Goal: Information Seeking & Learning: Learn about a topic

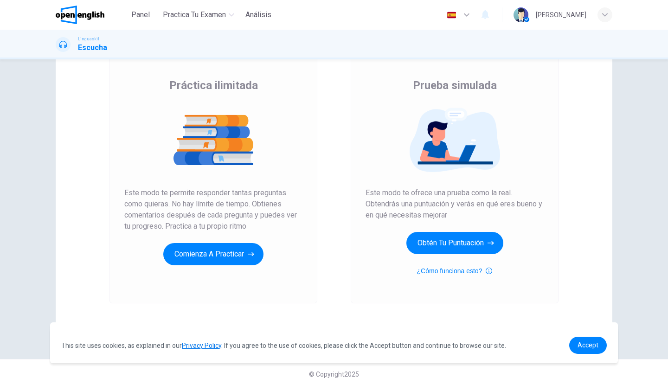
scroll to position [71, 0]
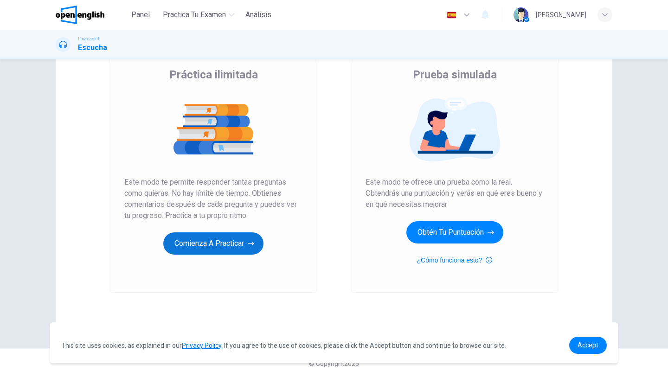
click at [214, 243] on button "Comienza a practicar" at bounding box center [213, 244] width 100 height 22
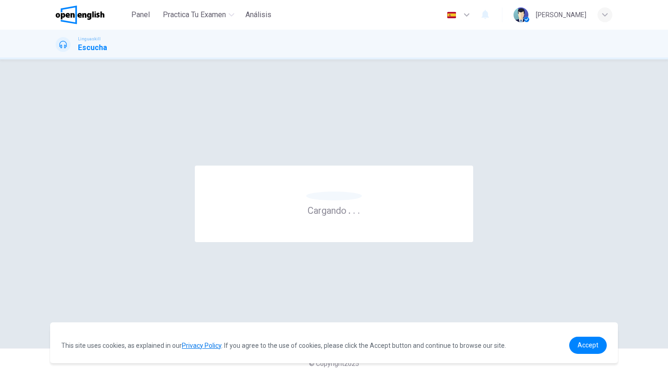
scroll to position [0, 0]
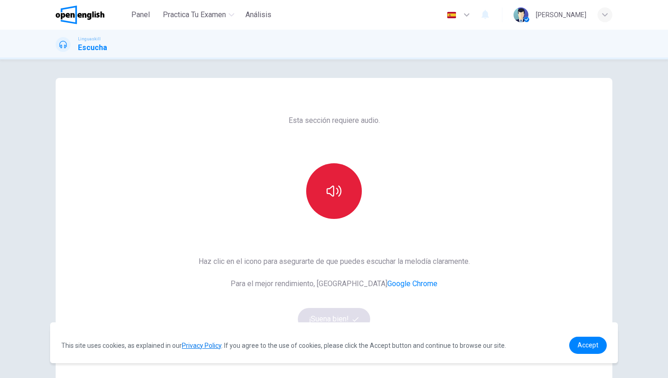
click at [331, 191] on icon "button" at bounding box center [334, 191] width 15 height 15
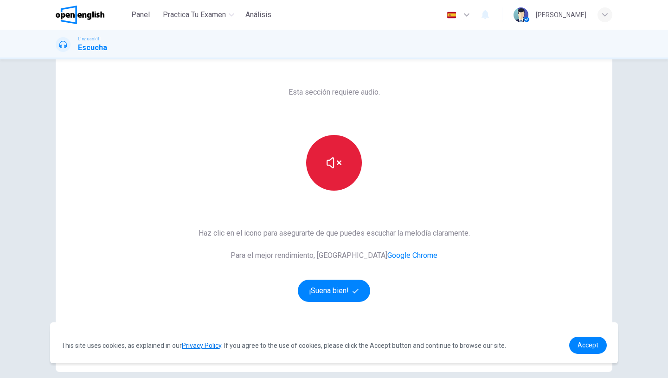
scroll to position [71, 0]
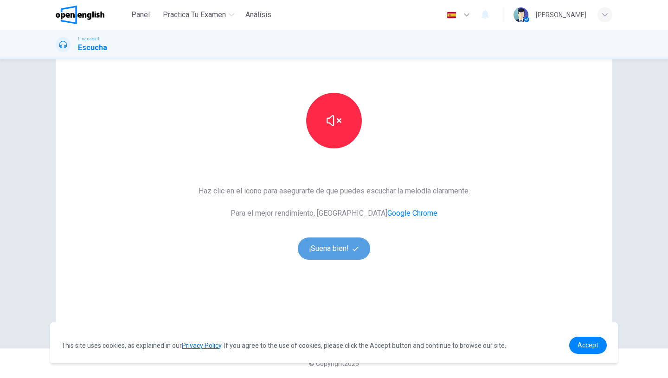
click at [325, 249] on button "¡Suena bien!" at bounding box center [334, 249] width 72 height 22
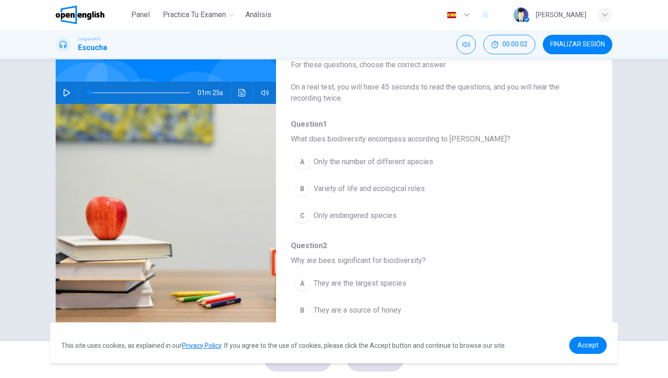
click at [65, 91] on icon "button" at bounding box center [66, 92] width 7 height 7
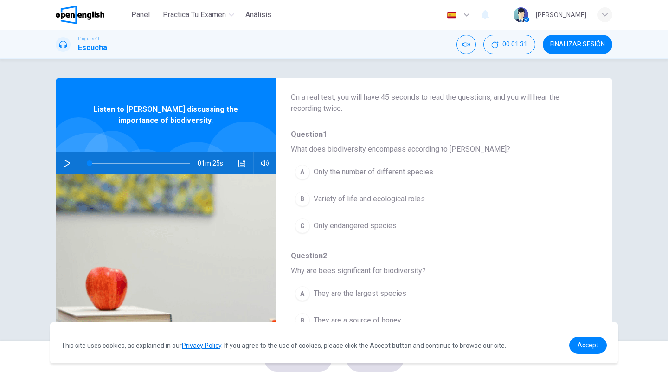
scroll to position [61, 0]
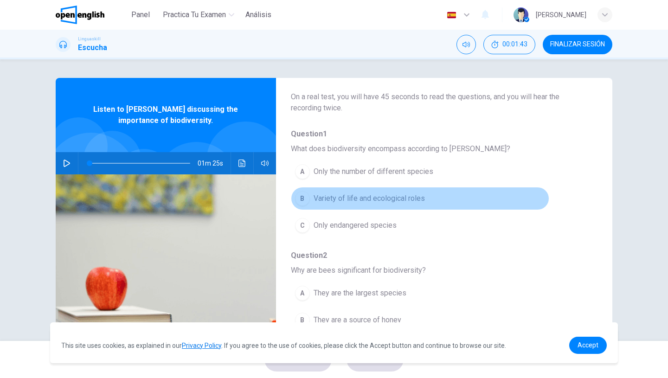
click at [376, 202] on span "Variety of life and ecological roles" at bounding box center [369, 198] width 111 height 11
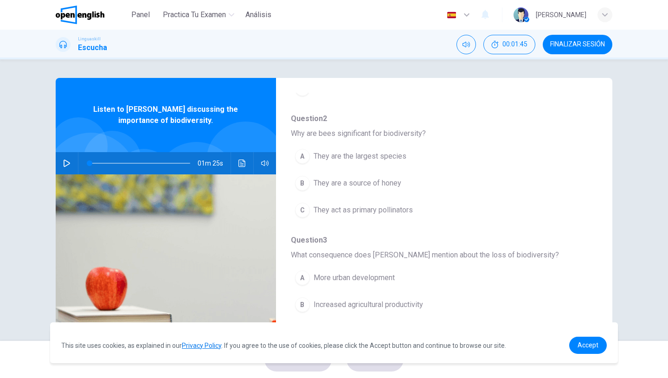
scroll to position [199, 0]
click at [62, 160] on button "button" at bounding box center [66, 163] width 15 height 22
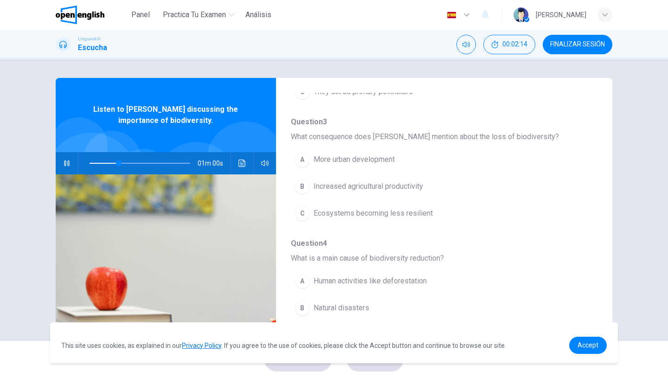
scroll to position [317, 0]
type input "*"
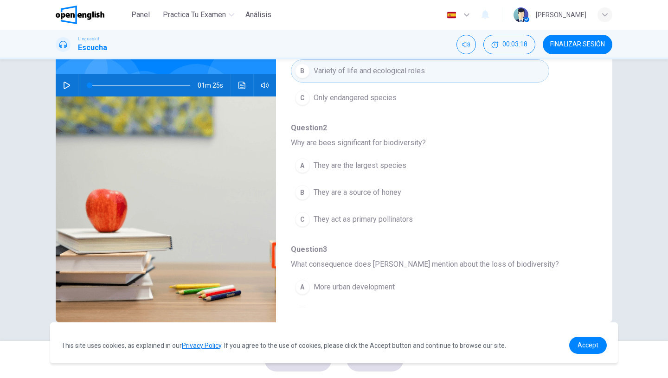
scroll to position [114, 0]
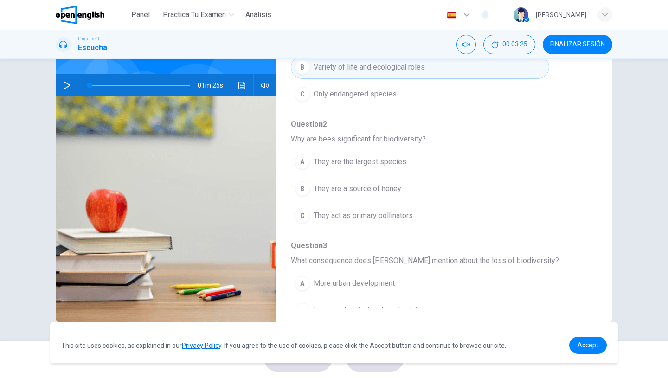
click at [364, 217] on span "They act as primary pollinators" at bounding box center [363, 215] width 99 height 11
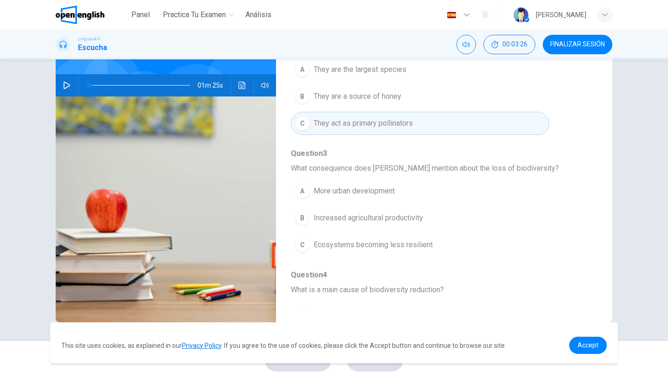
scroll to position [209, 0]
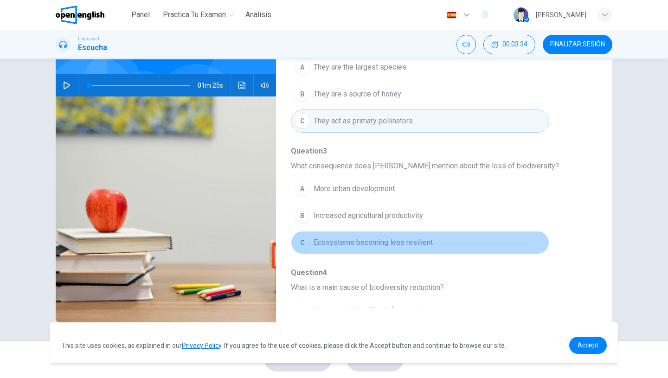
click at [362, 246] on span "Ecosystems becoming less resilient" at bounding box center [373, 242] width 119 height 11
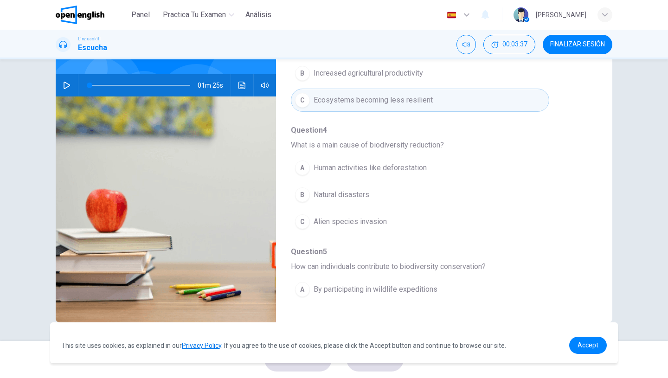
scroll to position [352, 0]
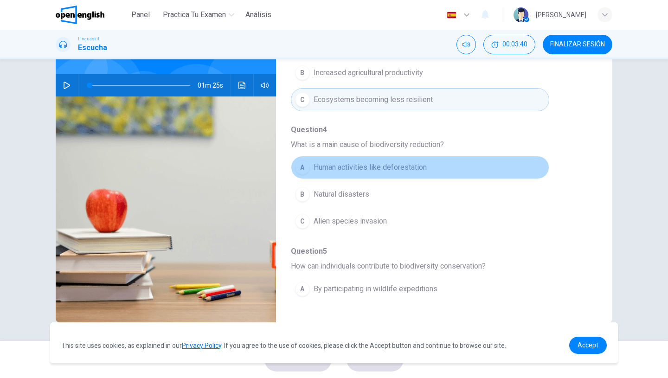
click at [368, 171] on span "Human activities like deforestation" at bounding box center [370, 167] width 113 height 11
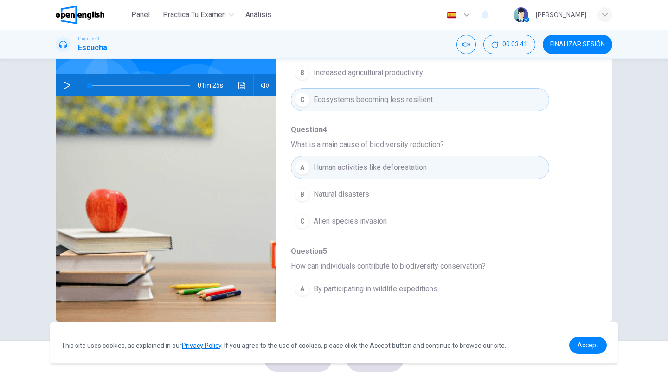
scroll to position [401, 0]
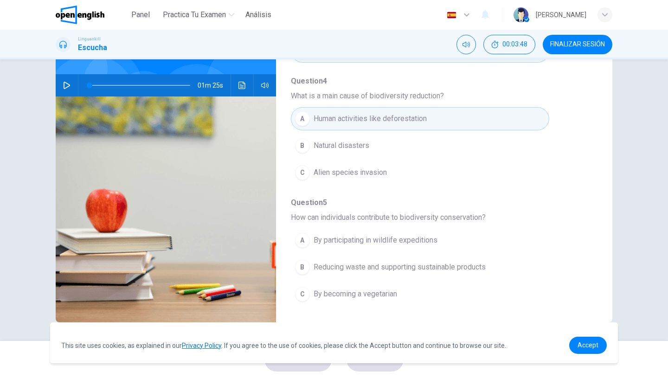
click at [376, 273] on button "B Reducing waste and supporting sustainable products" at bounding box center [420, 267] width 259 height 23
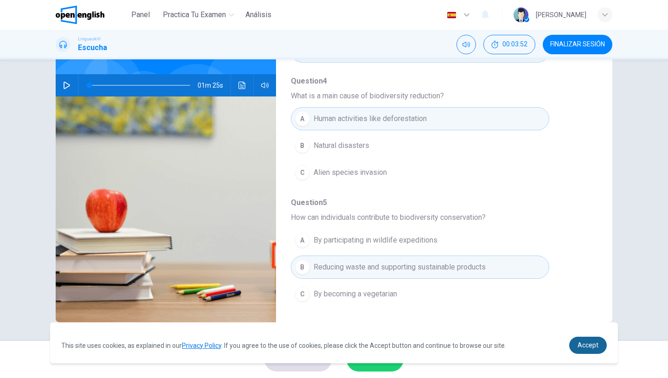
click at [589, 347] on span "Accept" at bounding box center [588, 345] width 21 height 7
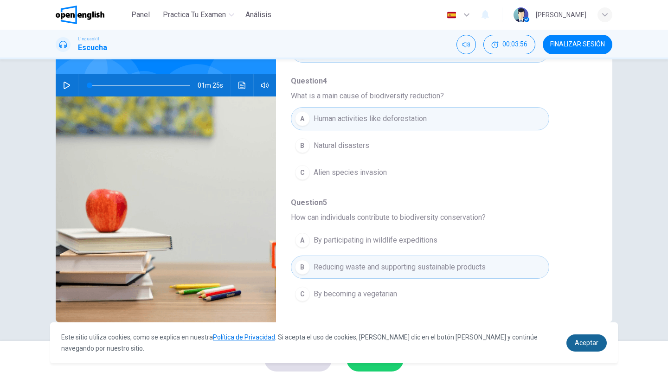
click at [589, 345] on span "Aceptar" at bounding box center [587, 342] width 24 height 7
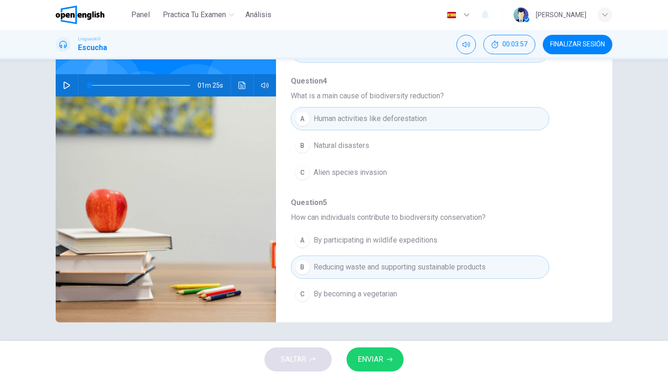
click at [368, 361] on span "ENVIAR" at bounding box center [371, 359] width 26 height 13
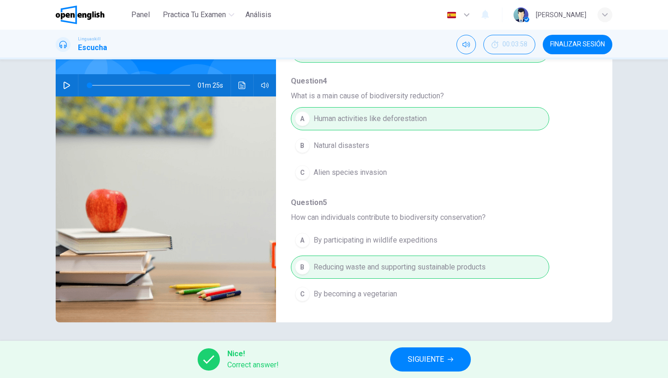
click at [440, 360] on span "SIGUIENTE" at bounding box center [426, 359] width 36 height 13
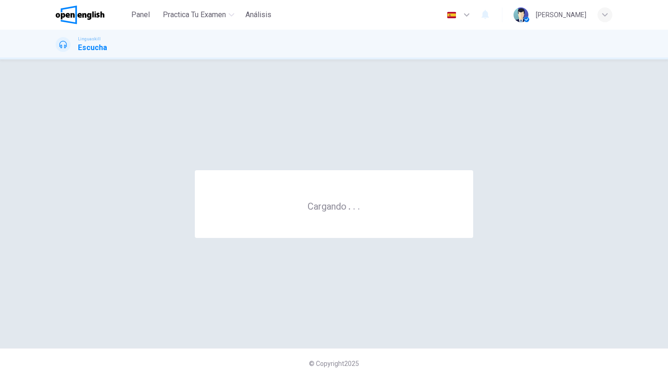
scroll to position [0, 0]
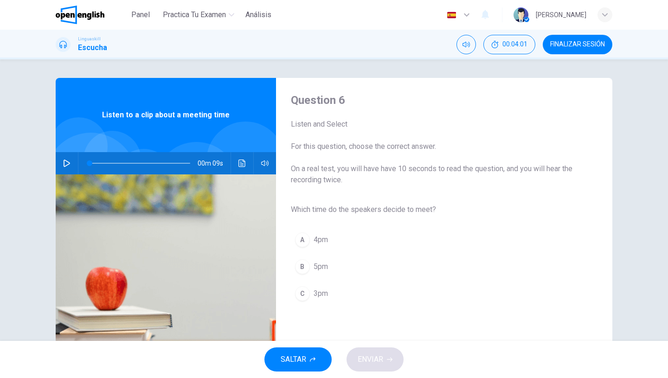
click at [67, 162] on icon "button" at bounding box center [67, 163] width 6 height 7
click at [309, 293] on div "C" at bounding box center [302, 293] width 15 height 15
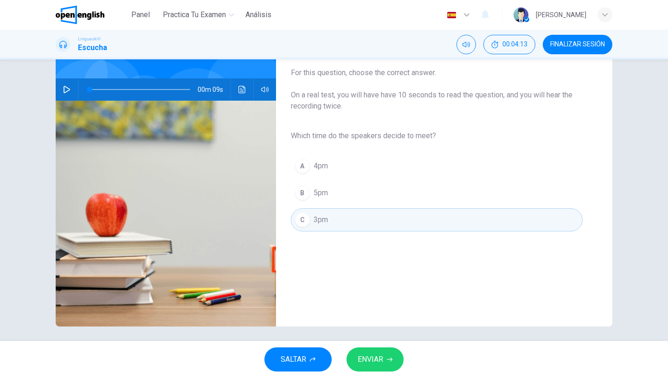
scroll to position [78, 0]
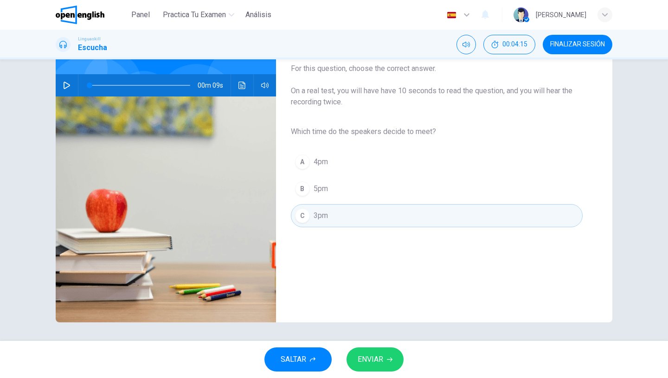
click at [369, 363] on span "ENVIAR" at bounding box center [371, 359] width 26 height 13
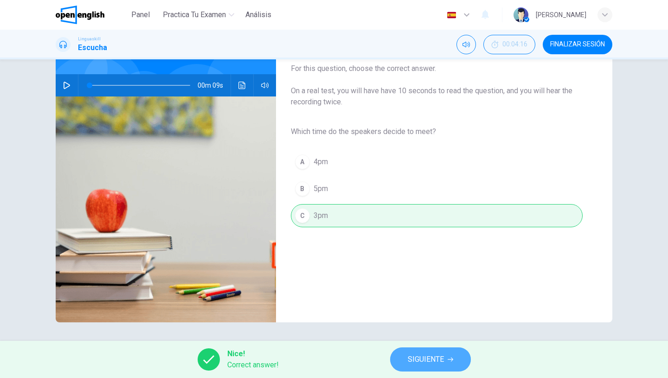
click at [414, 358] on span "SIGUIENTE" at bounding box center [426, 359] width 36 height 13
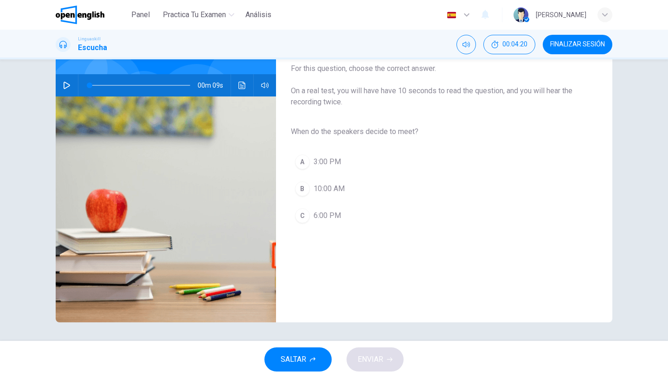
click at [68, 84] on icon "button" at bounding box center [67, 85] width 6 height 7
type input "*"
click at [330, 166] on span "3:00 PM" at bounding box center [327, 161] width 27 height 11
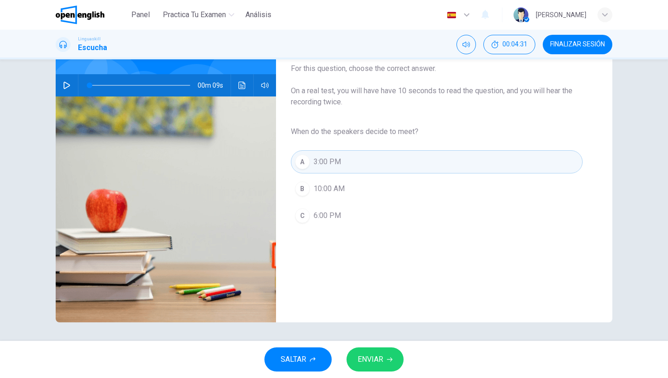
click at [377, 363] on span "ENVIAR" at bounding box center [371, 359] width 26 height 13
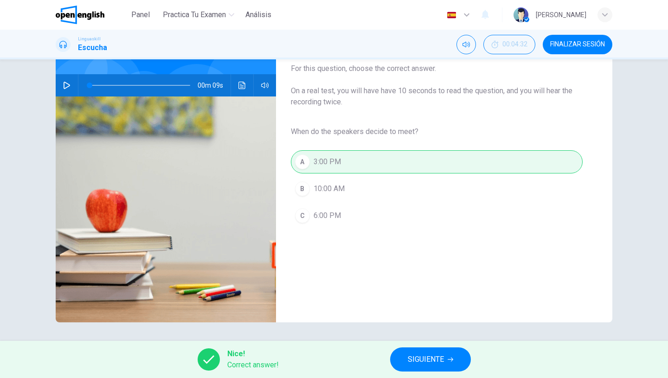
click at [421, 354] on span "SIGUIENTE" at bounding box center [426, 359] width 36 height 13
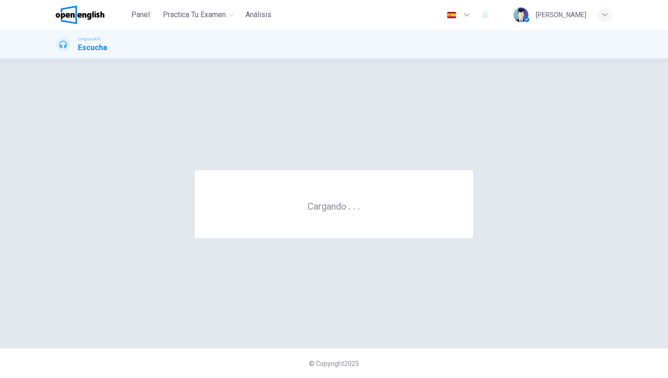
scroll to position [0, 0]
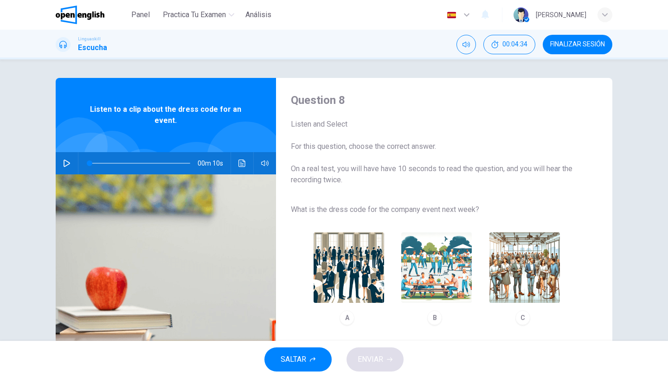
click at [60, 172] on div "00m 10s" at bounding box center [166, 163] width 220 height 22
click at [67, 165] on icon "button" at bounding box center [67, 163] width 6 height 7
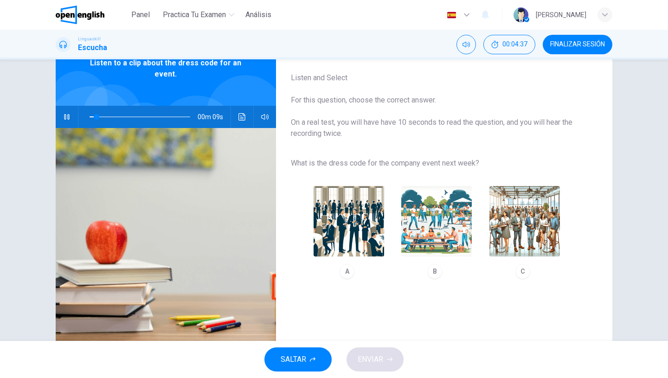
scroll to position [78, 0]
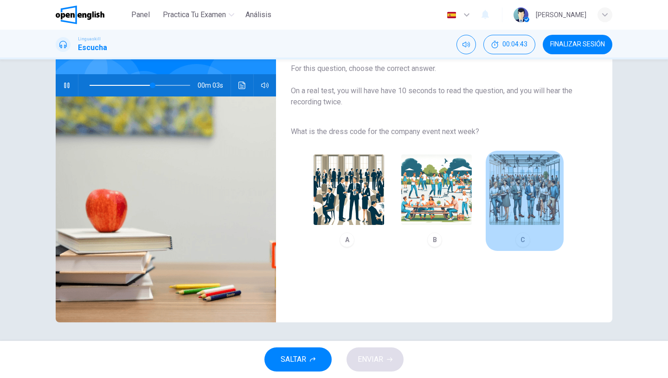
click at [519, 193] on img "button" at bounding box center [525, 190] width 71 height 71
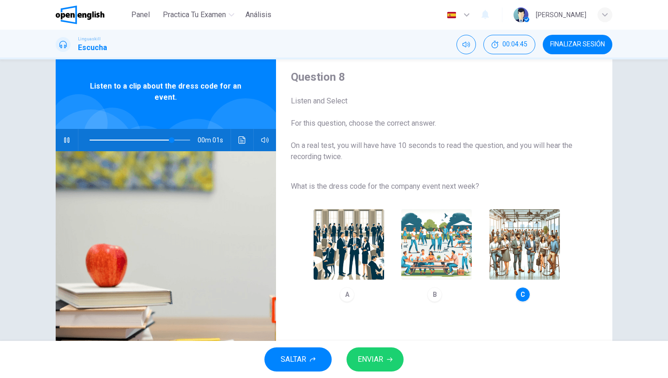
scroll to position [23, 0]
type input "*"
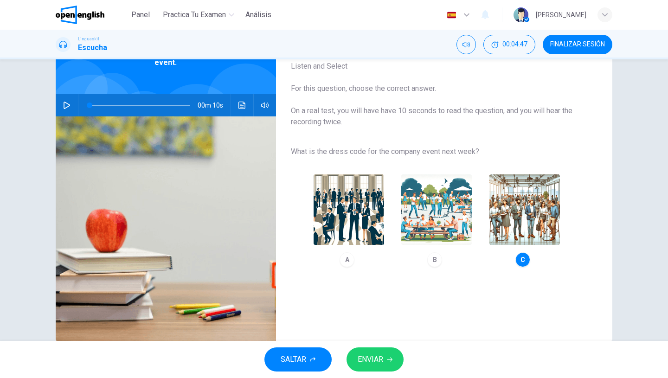
scroll to position [60, 0]
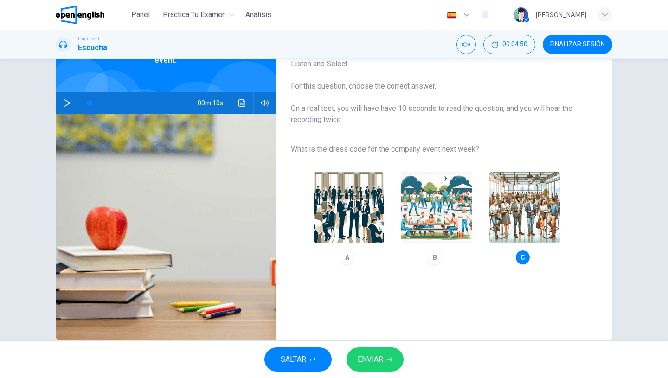
click at [387, 356] on button "ENVIAR" at bounding box center [375, 360] width 57 height 24
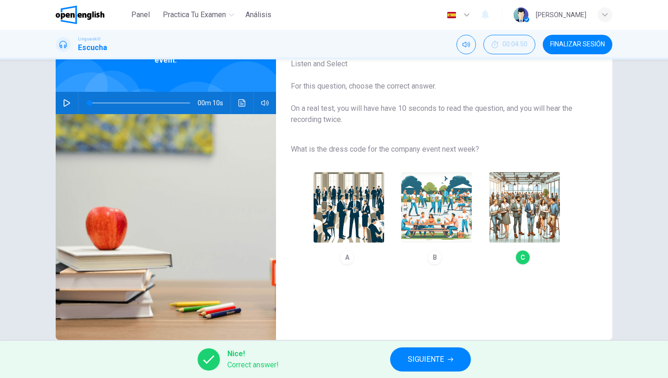
scroll to position [78, 0]
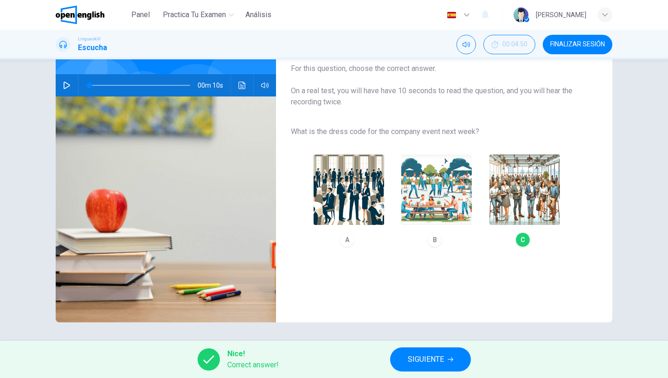
click at [409, 355] on span "SIGUIENTE" at bounding box center [426, 359] width 36 height 13
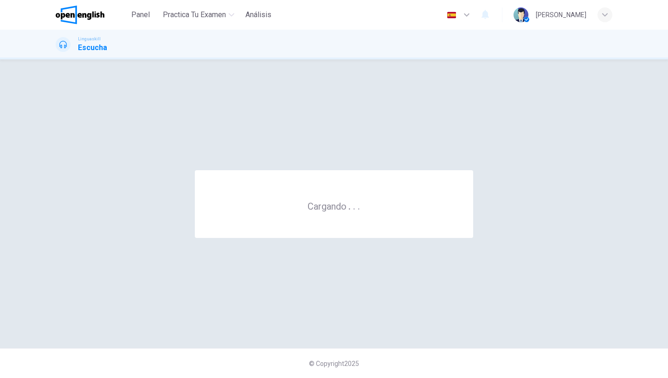
scroll to position [0, 0]
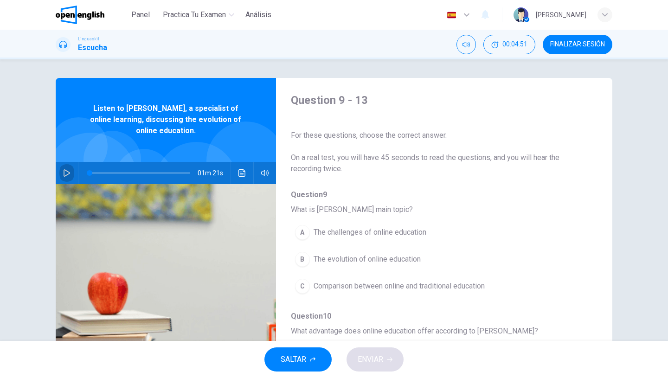
click at [65, 173] on icon "button" at bounding box center [66, 172] width 7 height 7
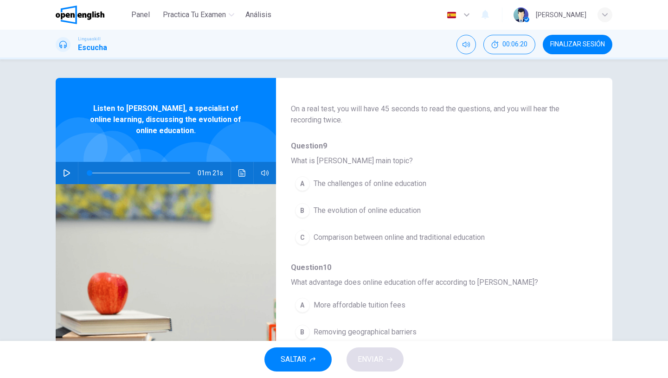
scroll to position [52, 0]
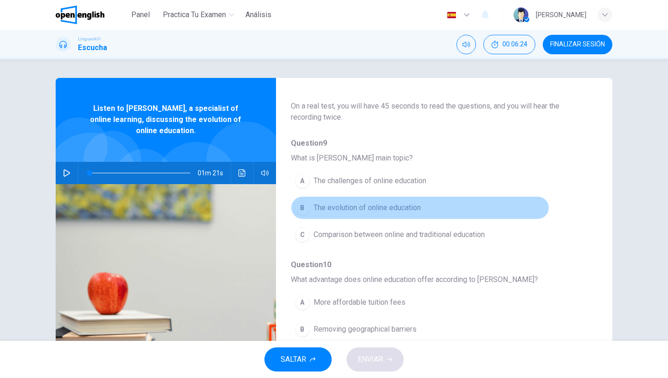
click at [337, 209] on span "The evolution of online education" at bounding box center [367, 207] width 107 height 11
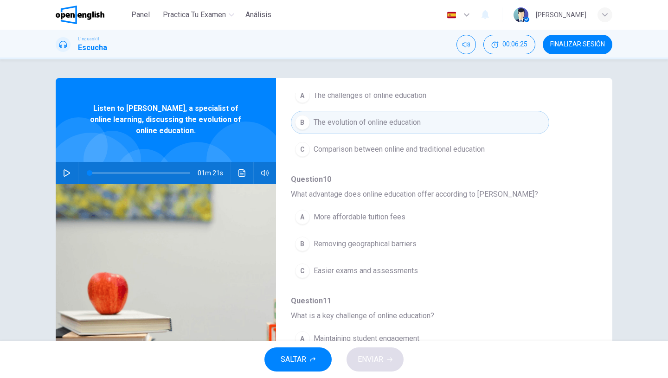
scroll to position [140, 0]
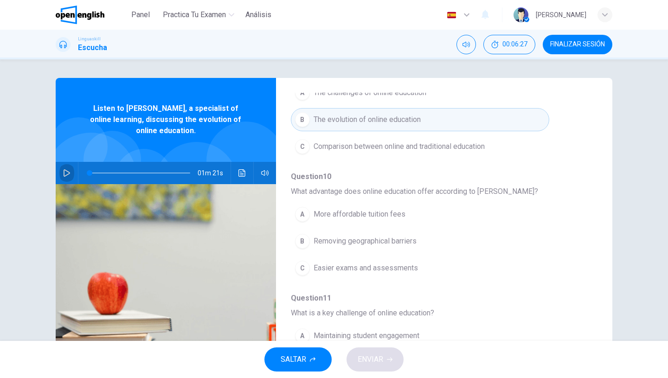
click at [71, 171] on button "button" at bounding box center [66, 173] width 15 height 22
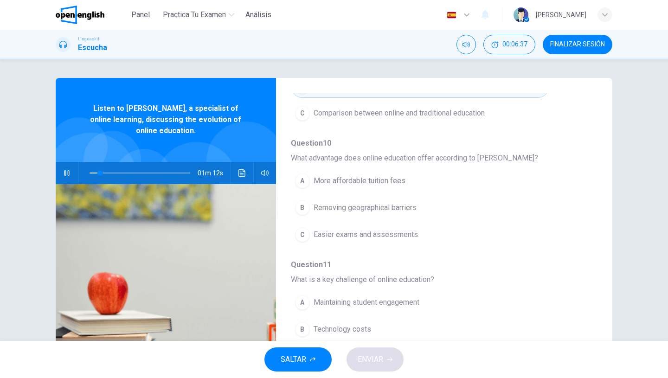
scroll to position [178, 0]
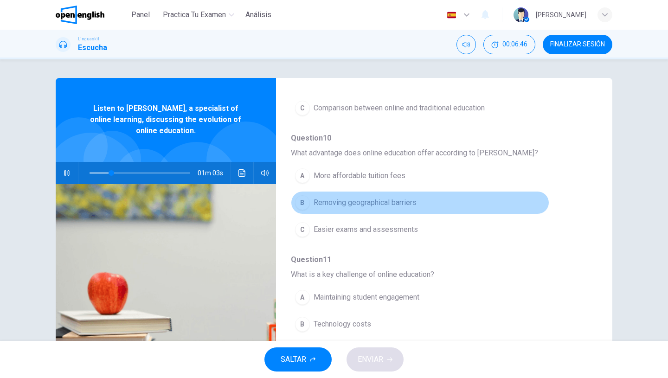
click at [347, 204] on span "Removing geographical barriers" at bounding box center [365, 202] width 103 height 11
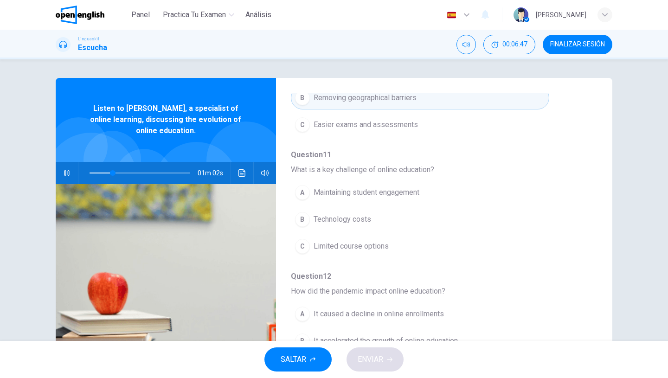
scroll to position [284, 0]
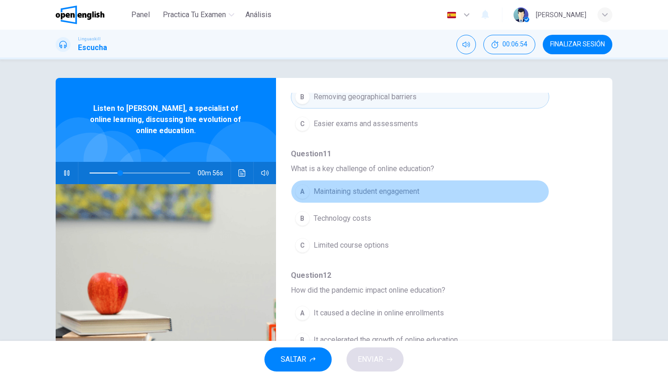
click at [354, 195] on span "Maintaining student engagement" at bounding box center [367, 191] width 106 height 11
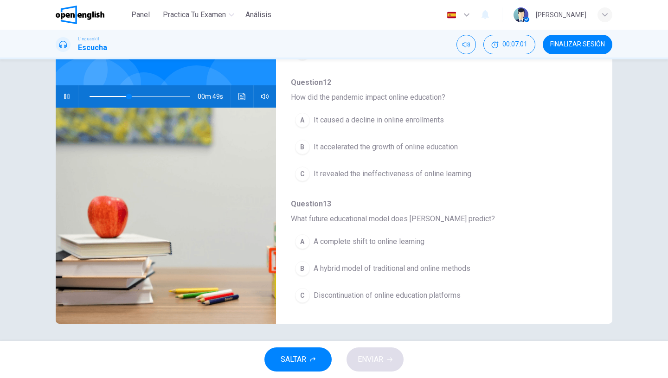
scroll to position [78, 0]
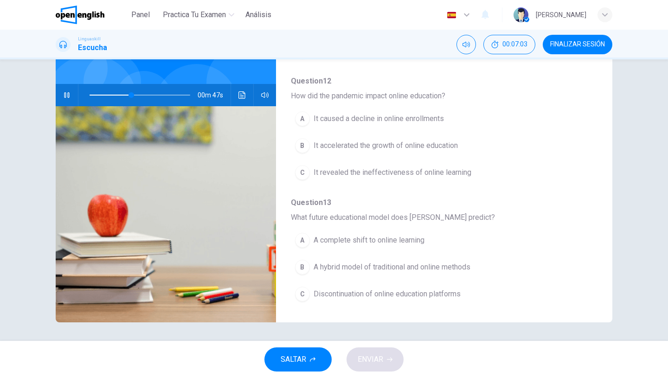
click at [350, 149] on span "It accelerated the growth of online education" at bounding box center [386, 145] width 144 height 11
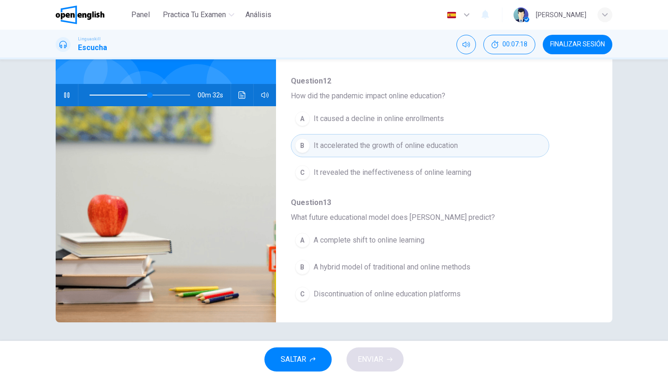
click at [333, 272] on span "A hybrid model of traditional and online methods" at bounding box center [392, 267] width 157 height 11
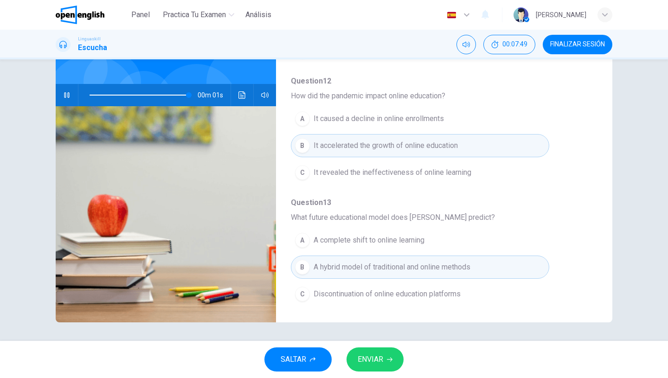
type input "*"
click at [379, 364] on span "ENVIAR" at bounding box center [371, 359] width 26 height 13
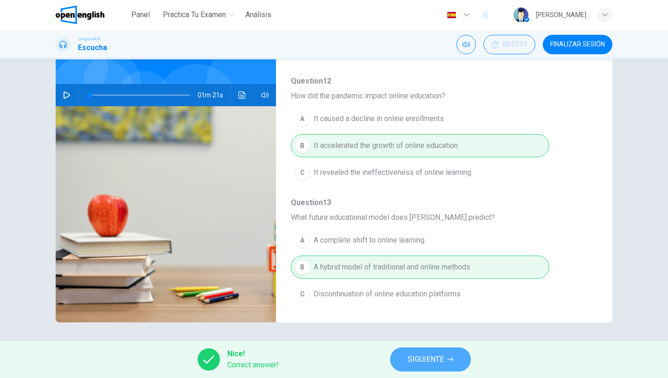
click at [424, 368] on button "SIGUIENTE" at bounding box center [430, 360] width 81 height 24
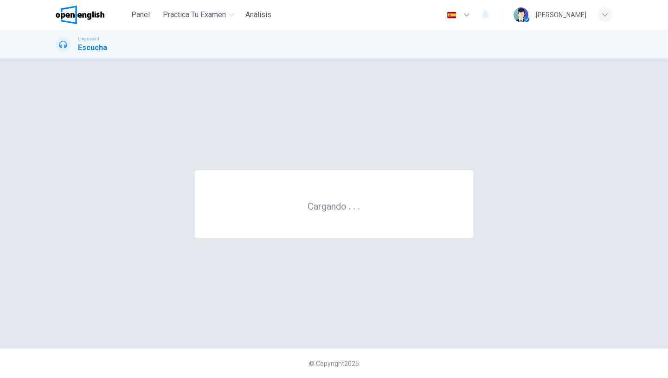
scroll to position [0, 0]
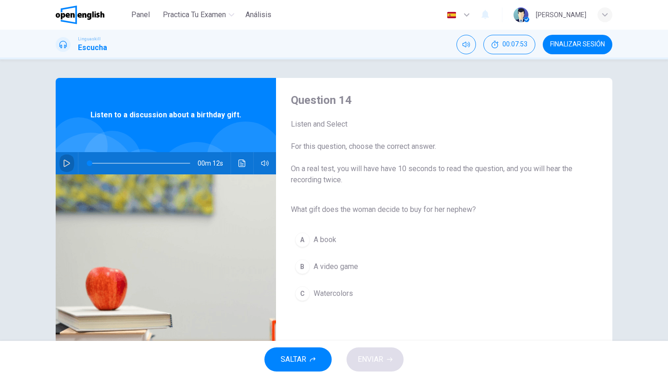
click at [67, 160] on icon "button" at bounding box center [66, 163] width 7 height 7
click at [70, 162] on icon "button" at bounding box center [66, 163] width 7 height 7
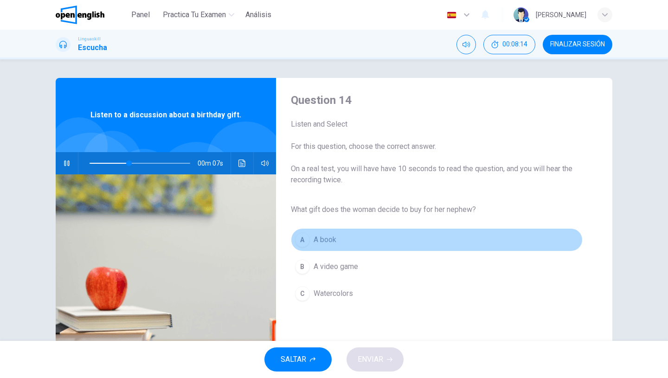
click at [332, 240] on span "A book" at bounding box center [325, 239] width 23 height 11
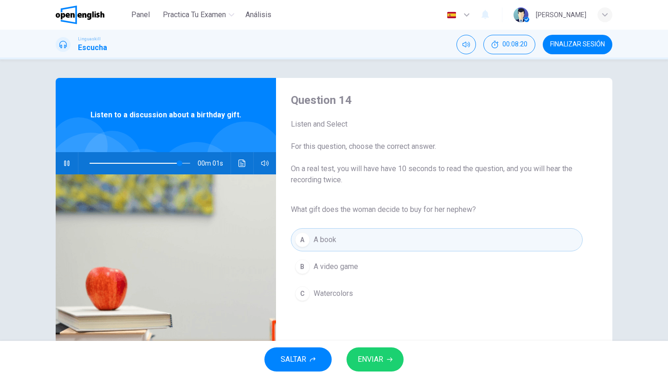
type input "*"
click at [366, 353] on button "ENVIAR" at bounding box center [375, 360] width 57 height 24
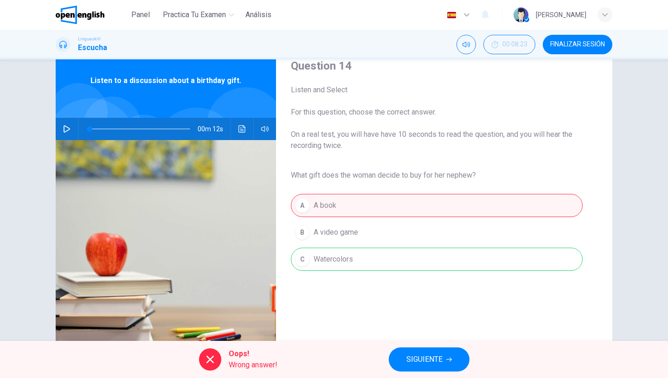
scroll to position [65, 0]
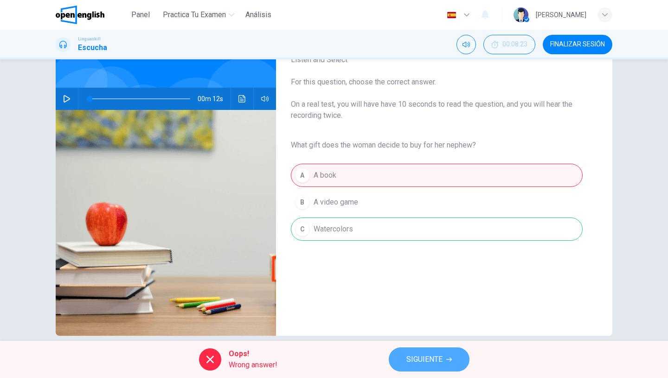
click at [408, 356] on span "SIGUIENTE" at bounding box center [425, 359] width 36 height 13
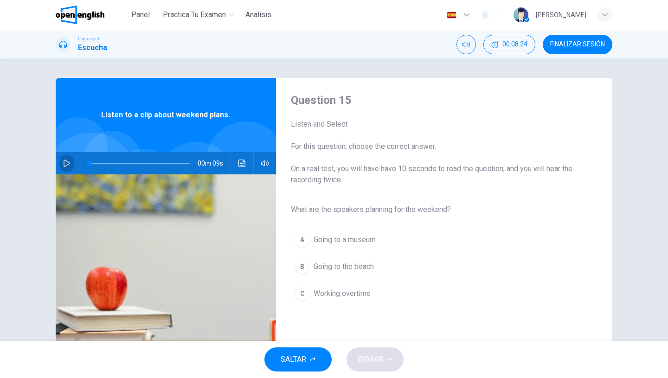
click at [69, 163] on icon "button" at bounding box center [67, 163] width 6 height 7
type input "*"
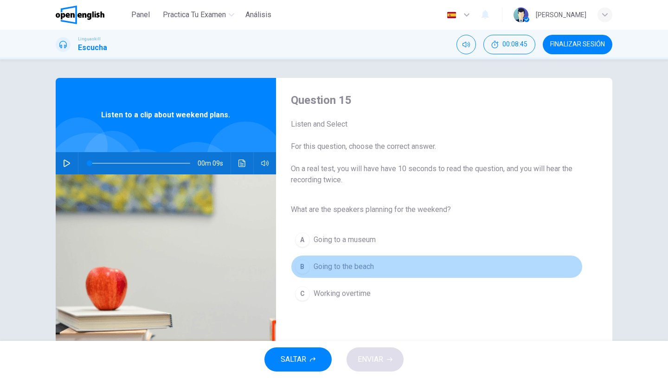
click at [350, 268] on span "Going to the beach" at bounding box center [344, 266] width 60 height 11
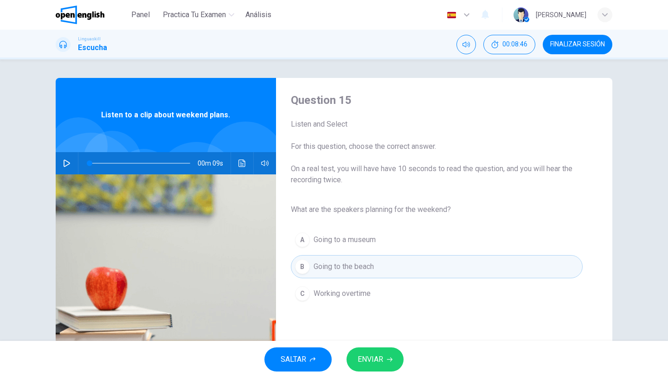
click at [376, 356] on span "ENVIAR" at bounding box center [371, 359] width 26 height 13
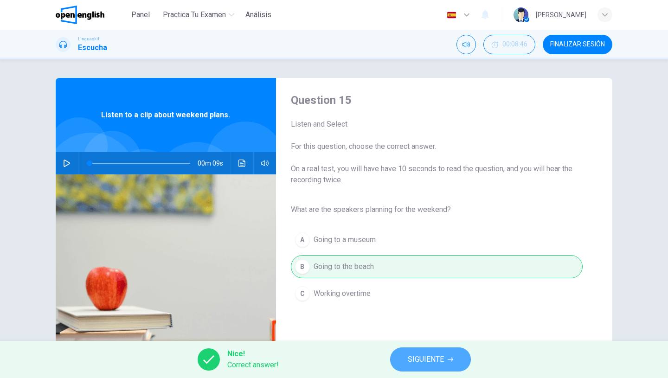
click at [409, 353] on button "SIGUIENTE" at bounding box center [430, 360] width 81 height 24
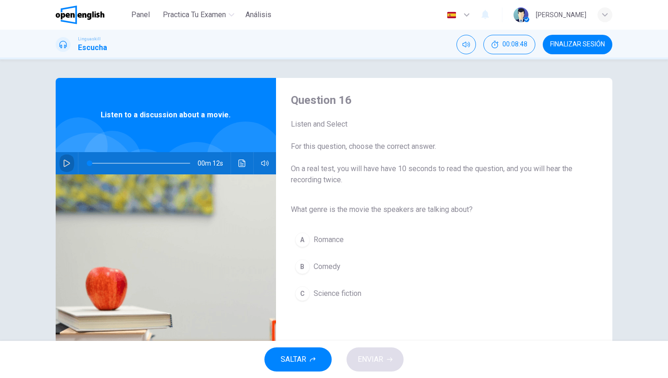
click at [68, 161] on icon "button" at bounding box center [66, 163] width 7 height 7
click at [334, 289] on span "Science fiction" at bounding box center [338, 293] width 48 height 11
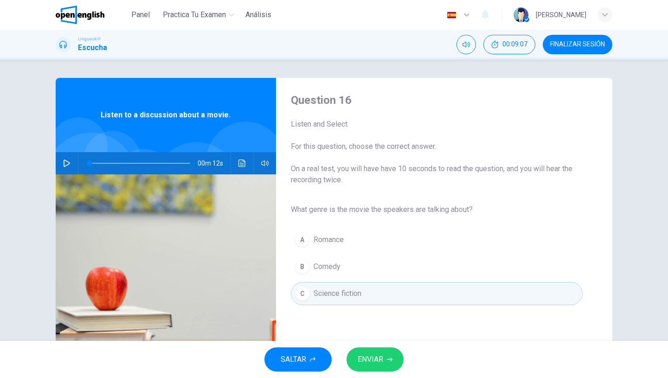
click at [64, 165] on icon "button" at bounding box center [67, 163] width 6 height 7
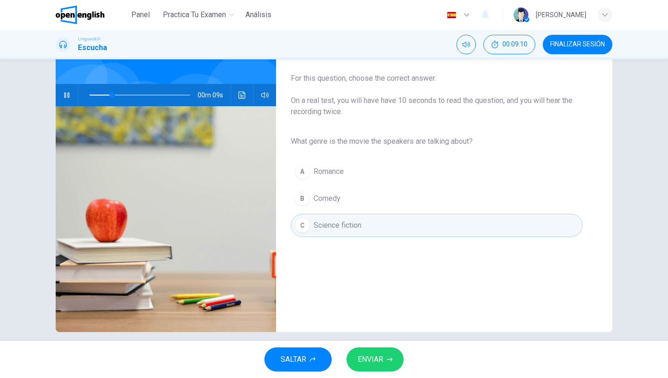
scroll to position [78, 0]
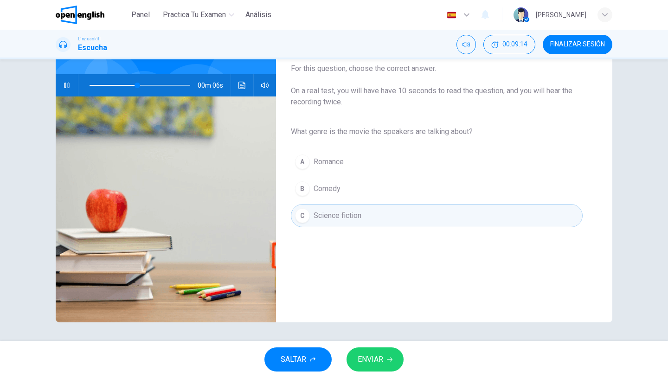
click at [381, 355] on span "ENVIAR" at bounding box center [371, 359] width 26 height 13
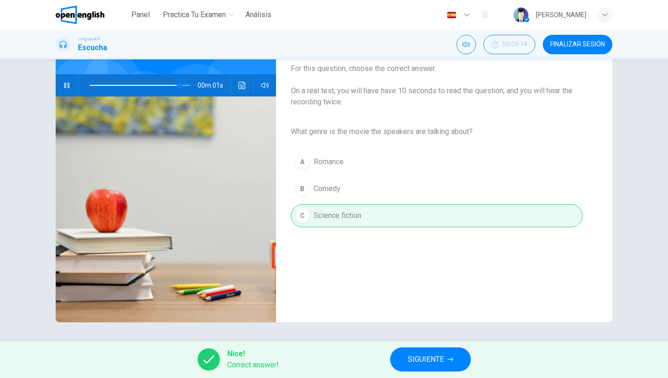
type input "*"
click at [419, 357] on span "SIGUIENTE" at bounding box center [426, 359] width 36 height 13
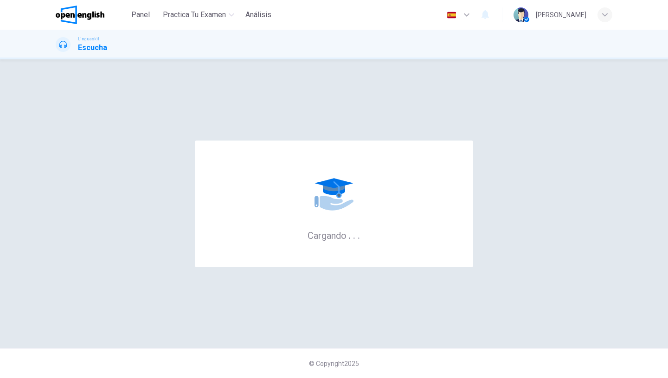
scroll to position [0, 0]
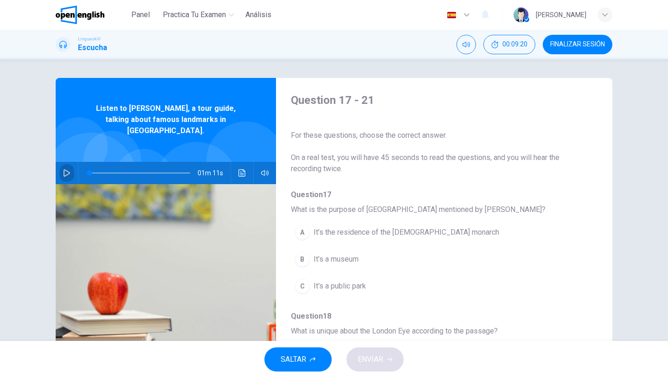
click at [65, 169] on icon "button" at bounding box center [67, 172] width 6 height 7
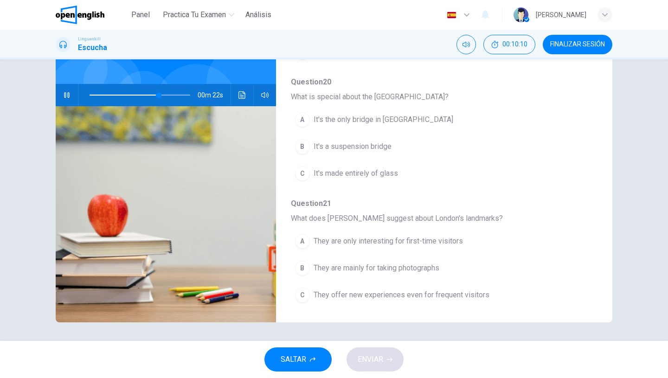
scroll to position [401, 0]
click at [68, 91] on icon "button" at bounding box center [66, 94] width 7 height 7
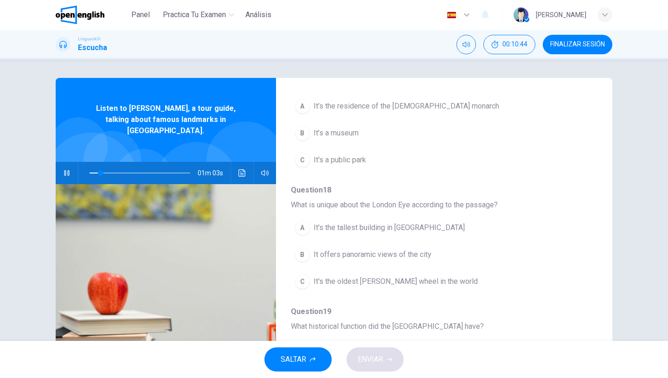
scroll to position [111, 0]
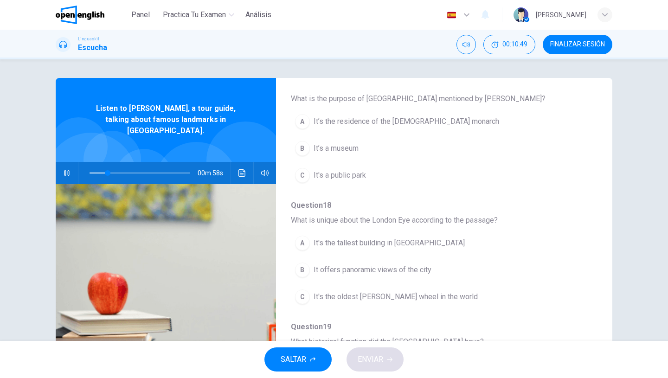
click at [357, 129] on button "A It’s the residence of the [DEMOGRAPHIC_DATA] monarch" at bounding box center [420, 121] width 259 height 23
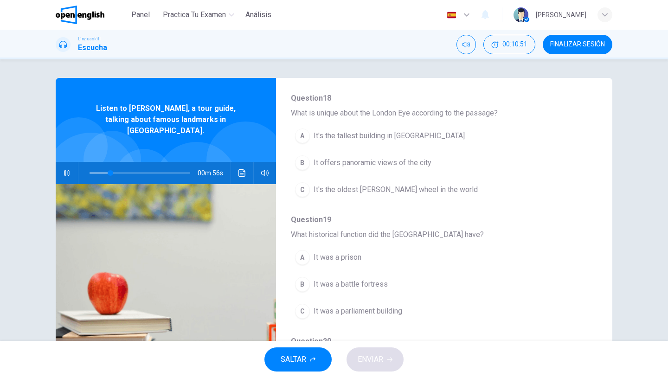
scroll to position [219, 0]
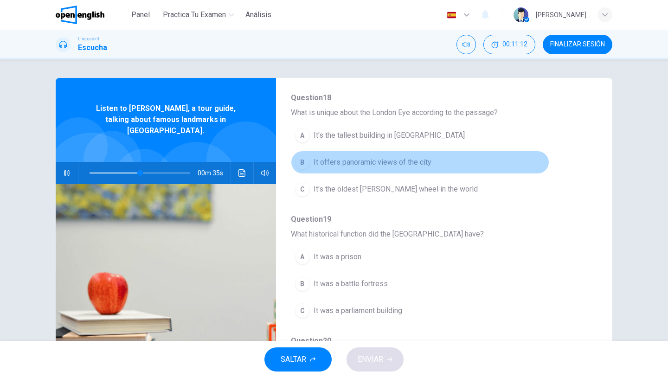
click at [364, 166] on span "It offers panoramic views of the city" at bounding box center [373, 162] width 118 height 11
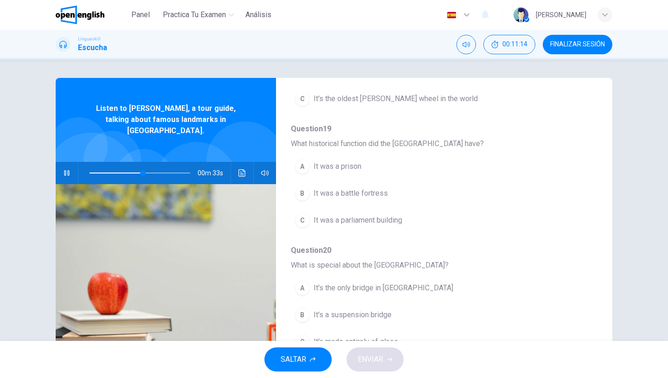
scroll to position [322, 0]
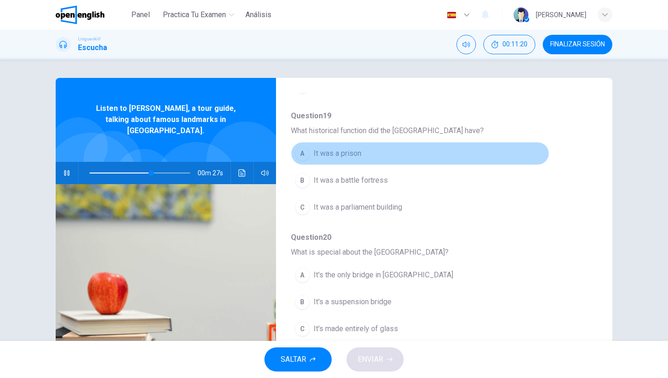
click at [350, 155] on span "It was a prison" at bounding box center [338, 153] width 48 height 11
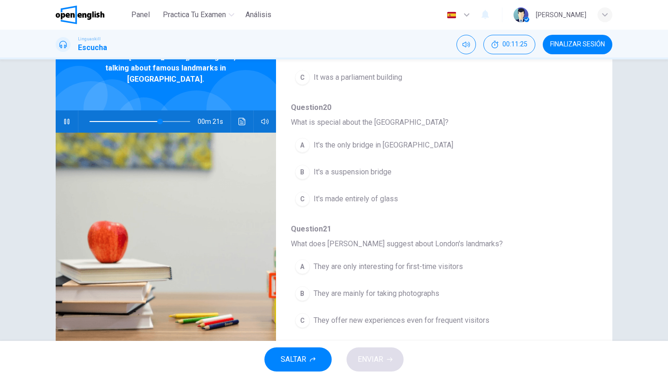
scroll to position [53, 0]
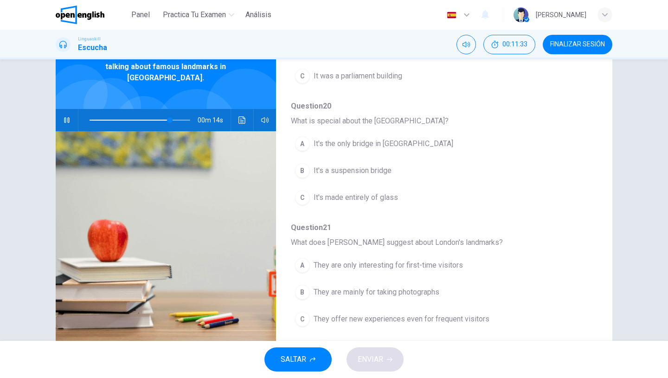
click at [363, 173] on span "It's a suspension bridge" at bounding box center [353, 170] width 78 height 11
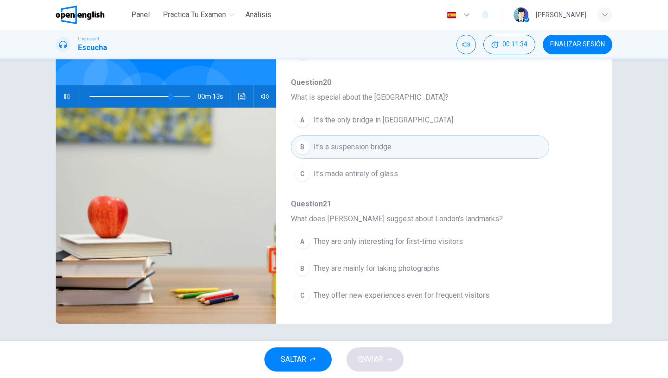
scroll to position [78, 0]
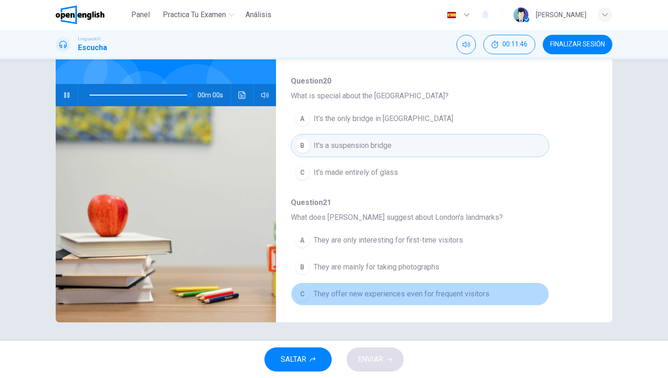
click at [406, 293] on span "They offer new experiences even for frequent visitors" at bounding box center [402, 294] width 176 height 11
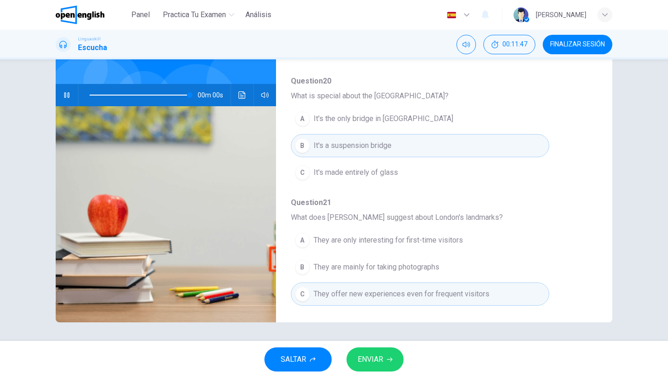
type input "*"
click at [373, 366] on span "ENVIAR" at bounding box center [371, 359] width 26 height 13
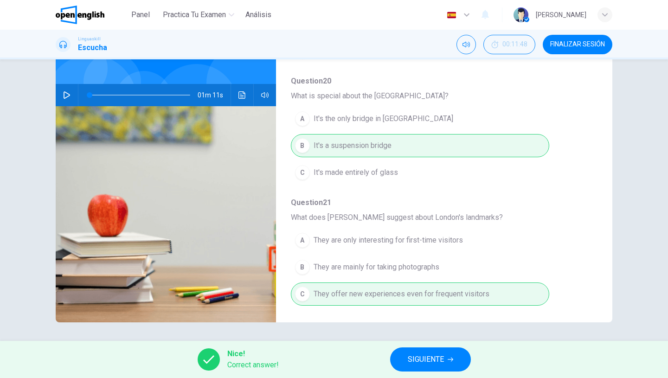
click at [413, 356] on span "SIGUIENTE" at bounding box center [426, 359] width 36 height 13
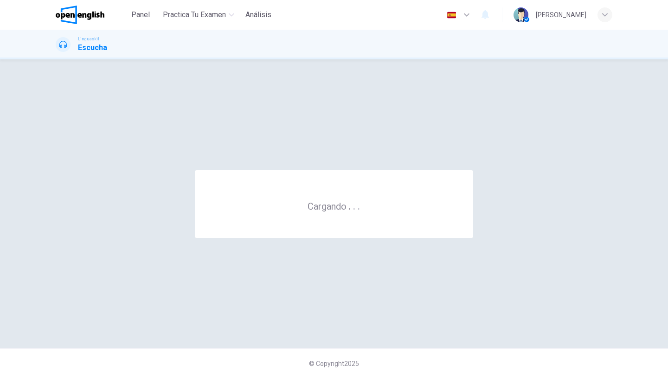
scroll to position [0, 0]
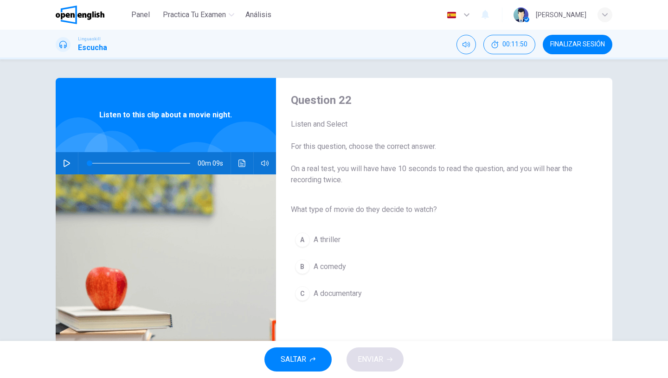
click at [59, 157] on div "00m 09s" at bounding box center [166, 163] width 220 height 22
click at [70, 162] on icon "button" at bounding box center [66, 163] width 7 height 7
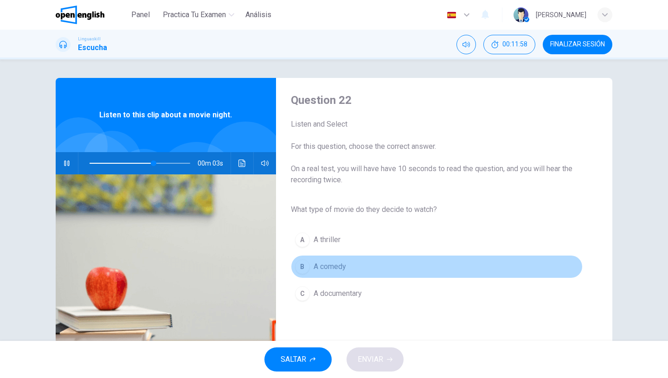
click at [331, 273] on button "B A comedy" at bounding box center [437, 266] width 292 height 23
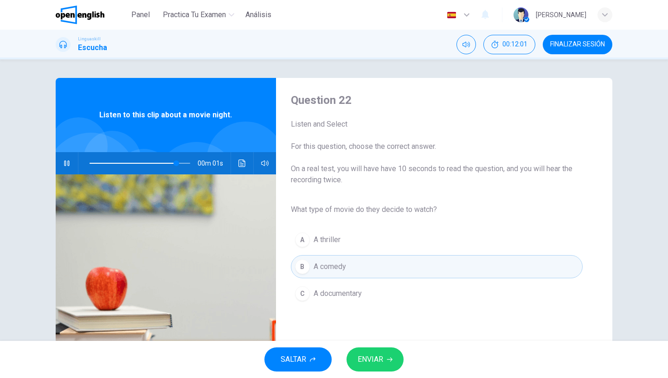
type input "*"
click at [303, 348] on button "SALTAR" at bounding box center [298, 360] width 67 height 24
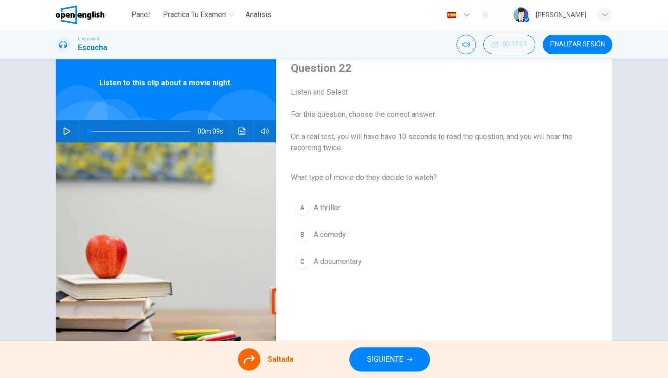
scroll to position [36, 0]
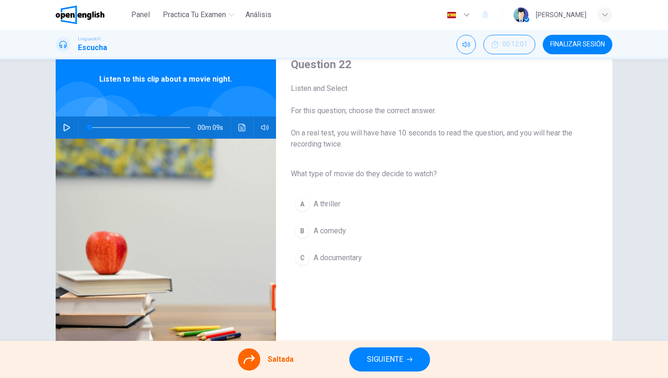
click at [392, 356] on span "SIGUIENTE" at bounding box center [385, 359] width 36 height 13
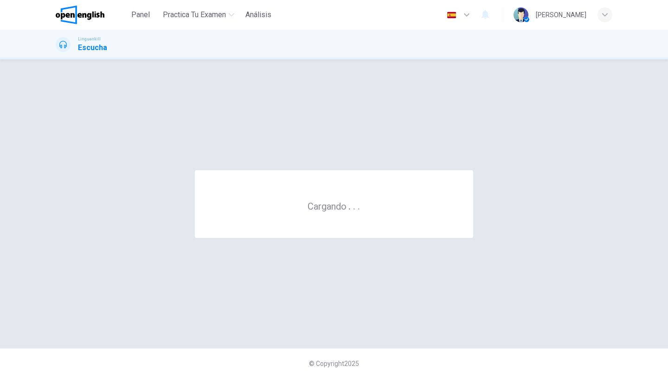
scroll to position [0, 0]
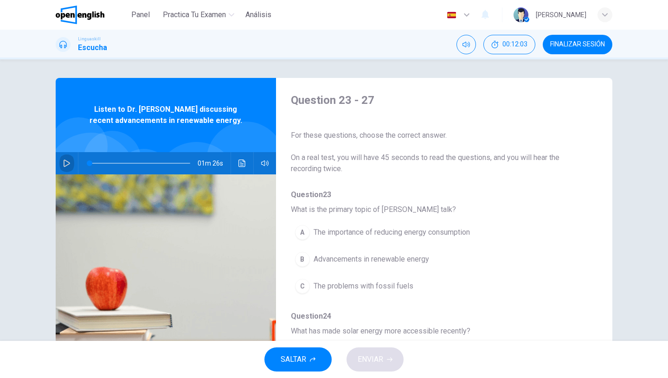
click at [66, 163] on icon "button" at bounding box center [66, 163] width 7 height 7
click at [65, 160] on icon "button" at bounding box center [67, 163] width 6 height 7
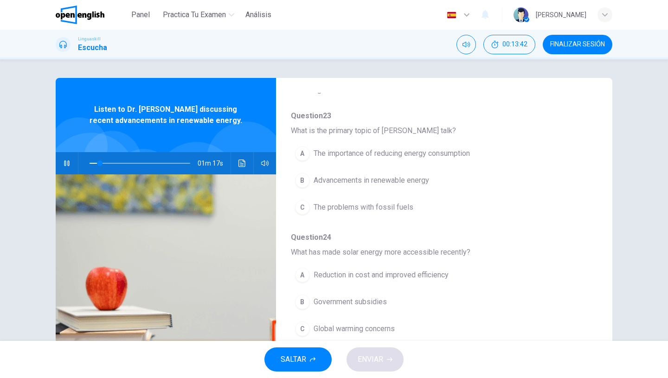
scroll to position [82, 0]
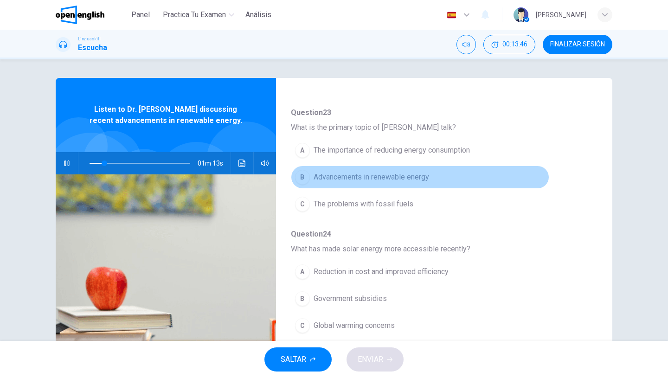
click at [352, 181] on span "Advancements in renewable energy" at bounding box center [372, 177] width 116 height 11
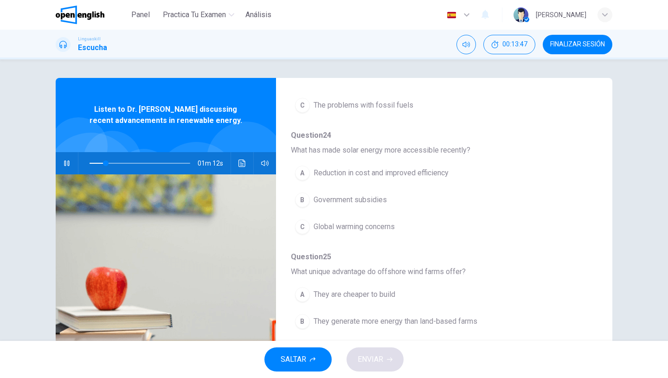
scroll to position [183, 0]
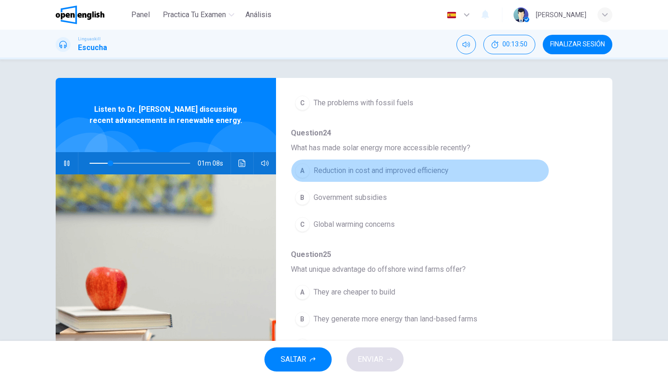
click at [353, 173] on span "Reduction in cost and improved efficiency" at bounding box center [381, 170] width 135 height 11
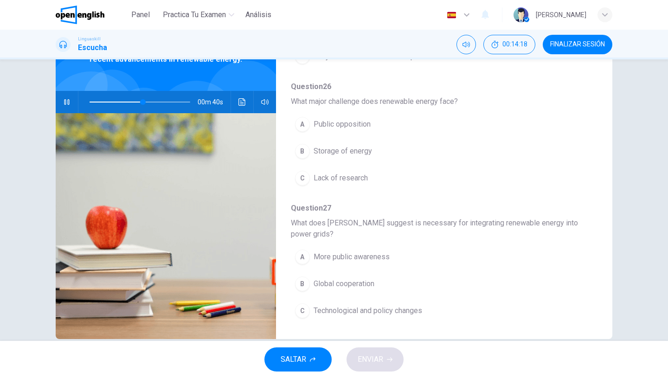
scroll to position [78, 0]
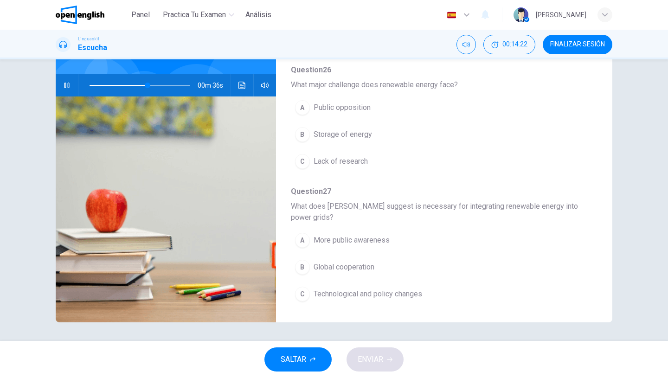
click at [338, 137] on span "Storage of energy" at bounding box center [343, 134] width 58 height 11
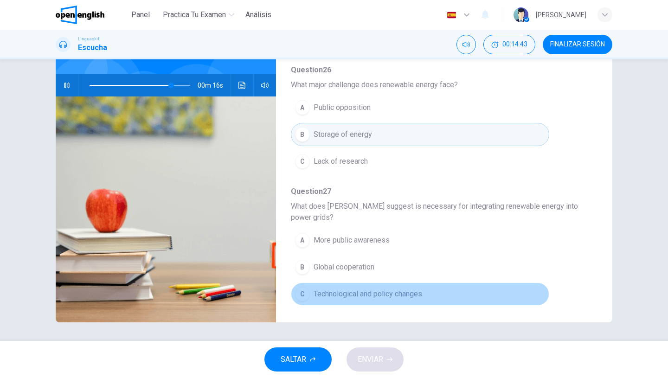
click at [354, 294] on span "Technological and policy changes" at bounding box center [368, 294] width 109 height 11
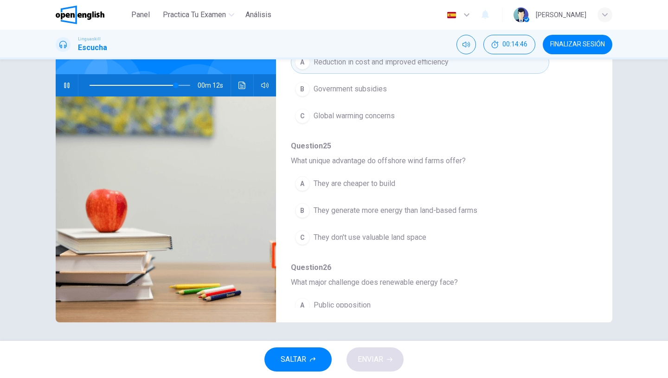
scroll to position [220, 0]
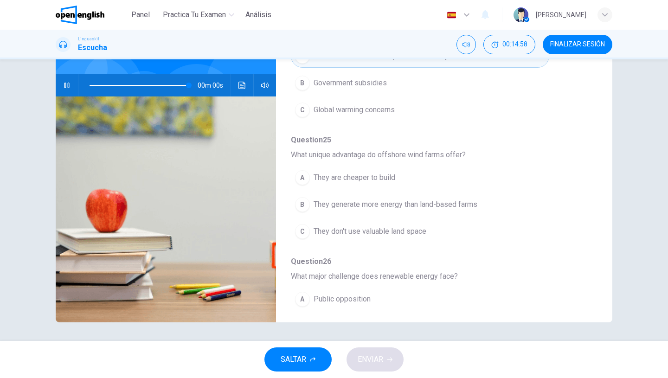
type input "*"
click at [346, 207] on span "They generate more energy than land-based farms" at bounding box center [396, 204] width 164 height 11
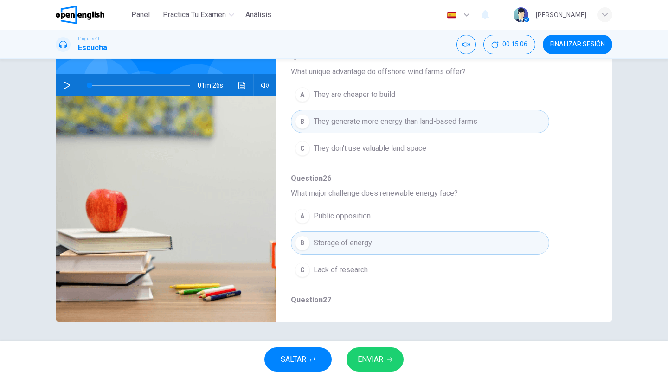
scroll to position [343, 0]
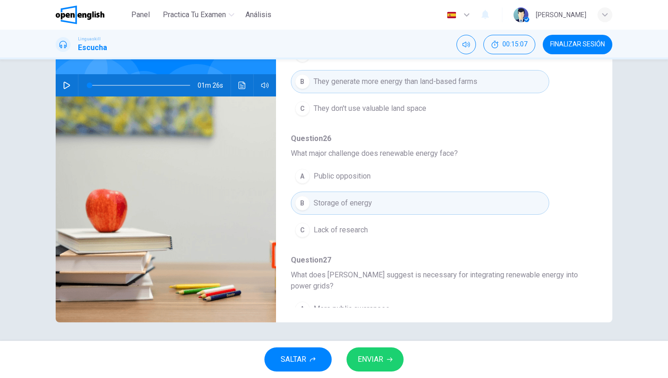
click at [368, 357] on span "ENVIAR" at bounding box center [371, 359] width 26 height 13
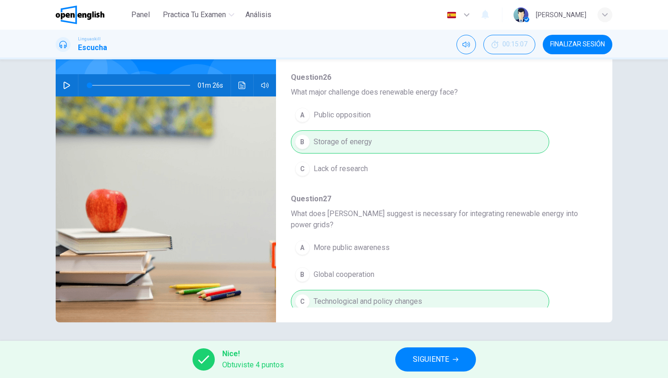
scroll to position [412, 0]
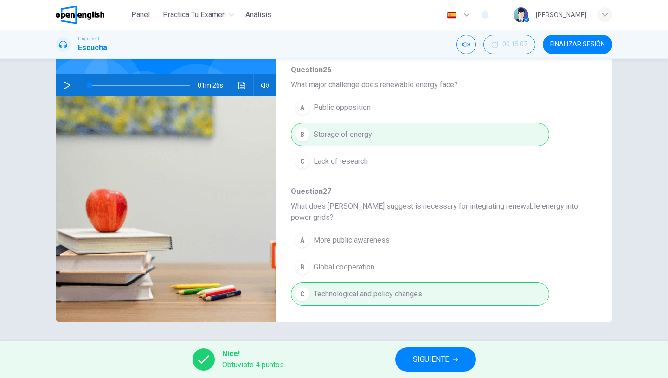
click at [410, 346] on div "Nice! Obtuviste 4 puntos SIGUIENTE" at bounding box center [334, 359] width 668 height 37
click at [417, 360] on span "SIGUIENTE" at bounding box center [431, 359] width 36 height 13
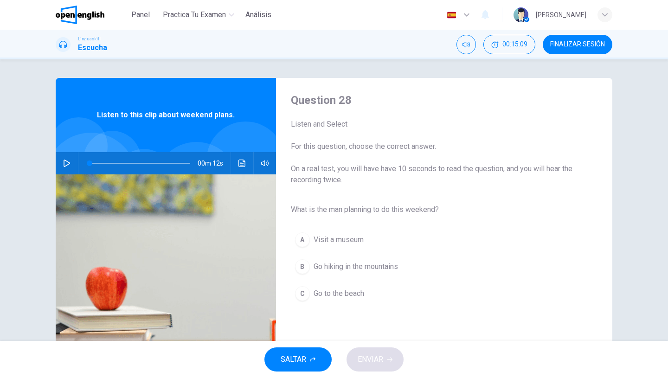
scroll to position [0, 0]
click at [559, 42] on span "FINALIZAR SESIÓN" at bounding box center [577, 44] width 55 height 7
